Goal: Task Accomplishment & Management: Manage account settings

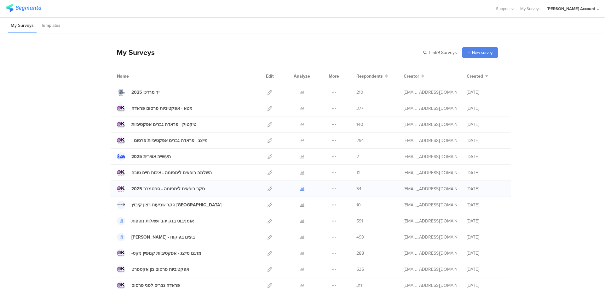
click at [301, 188] on icon at bounding box center [302, 188] width 5 height 5
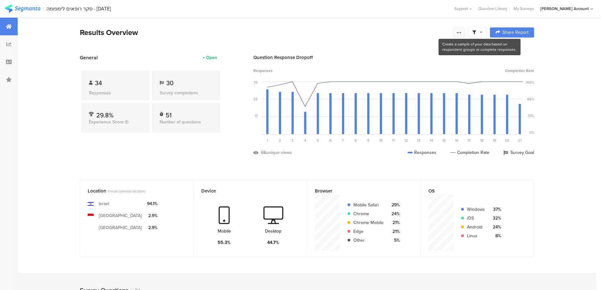
click at [461, 33] on icon at bounding box center [458, 32] width 5 height 5
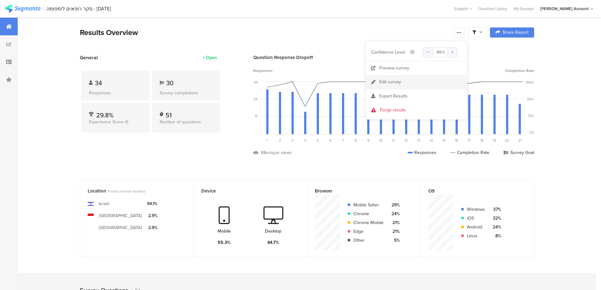
click at [414, 82] on link "Edit survey" at bounding box center [416, 82] width 101 height 14
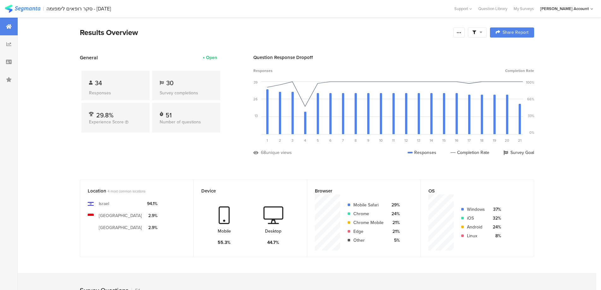
click at [481, 33] on span at bounding box center [477, 33] width 10 height 6
click at [512, 47] on div "Complete Responses Only" at bounding box center [479, 50] width 78 height 17
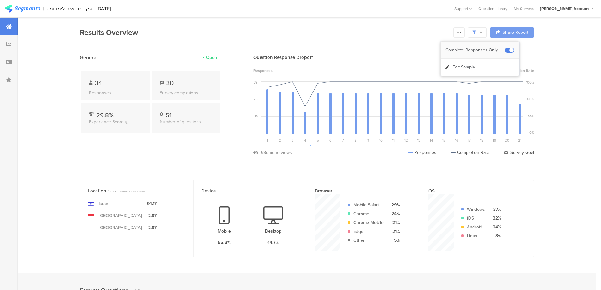
click at [512, 49] on span at bounding box center [508, 50] width 9 height 5
click at [460, 32] on icon at bounding box center [458, 32] width 5 height 5
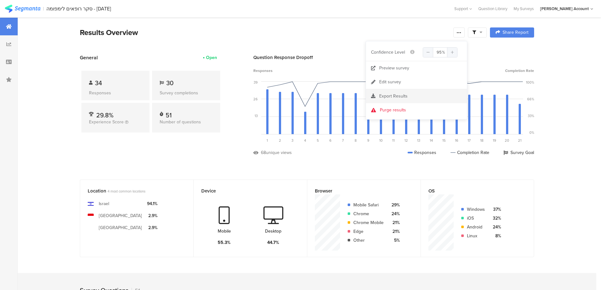
click at [412, 95] on div "Export Results" at bounding box center [416, 96] width 101 height 6
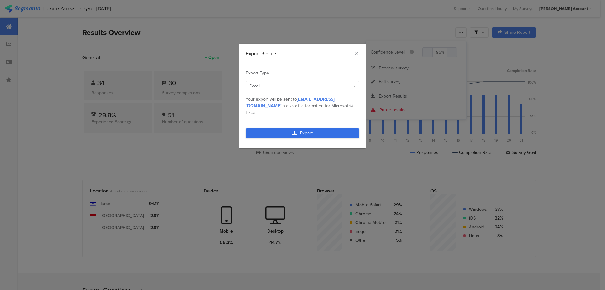
click at [319, 128] on link "Export" at bounding box center [302, 133] width 113 height 10
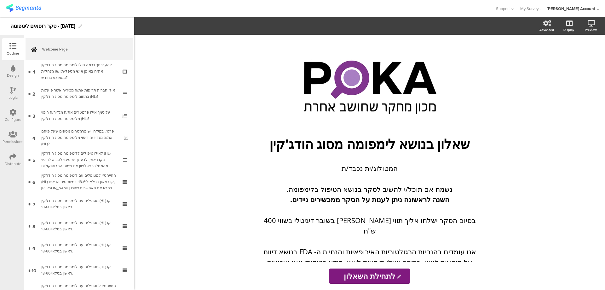
click at [16, 155] on icon at bounding box center [12, 156] width 7 height 7
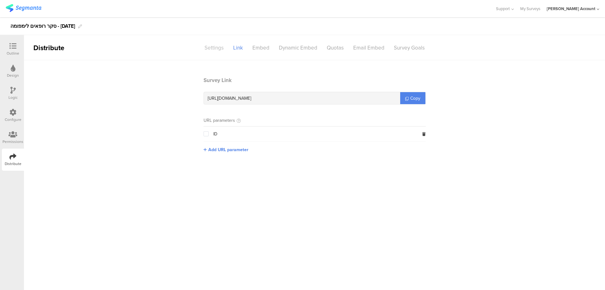
click at [216, 44] on div "Settings" at bounding box center [214, 47] width 29 height 11
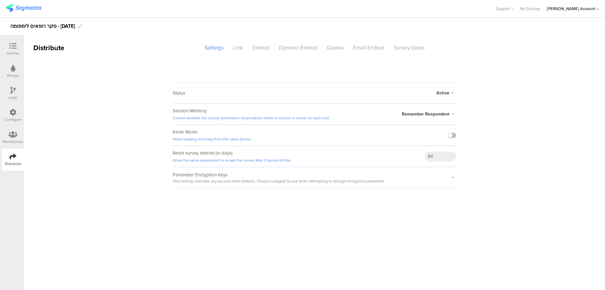
click at [439, 96] on div "Active Active Closed Schedule Start Date: End Date: Save Cancel" at bounding box center [447, 93] width 20 height 20
click at [449, 92] on span "Active" at bounding box center [443, 93] width 13 height 7
click at [421, 115] on li "Closed" at bounding box center [420, 118] width 73 height 13
